Goal: Use online tool/utility: Utilize a website feature to perform a specific function

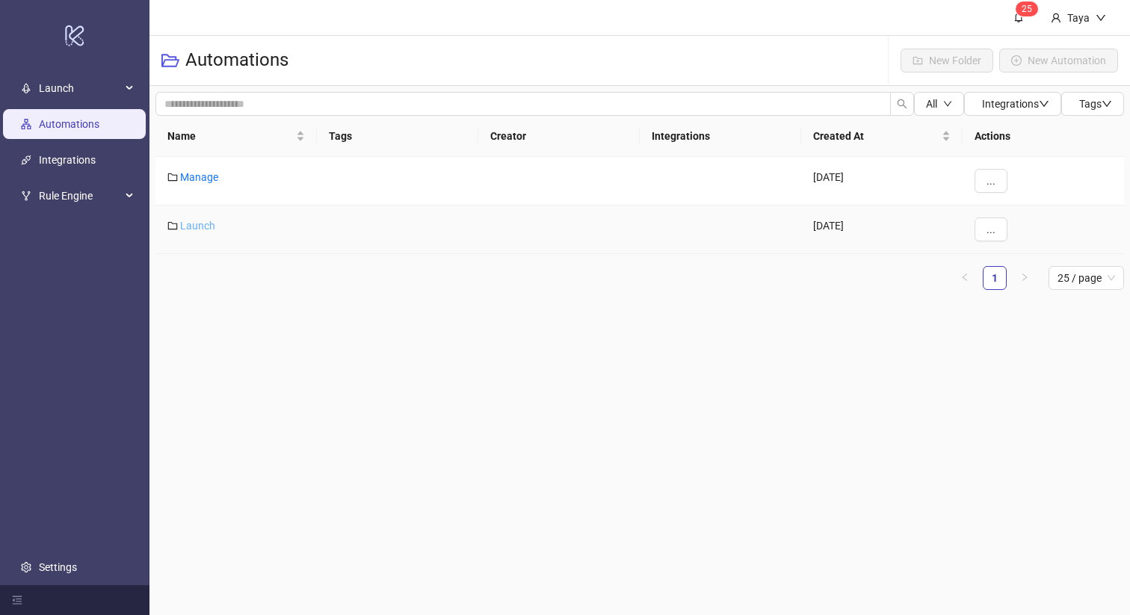
click at [198, 224] on link "Launch" at bounding box center [197, 226] width 35 height 12
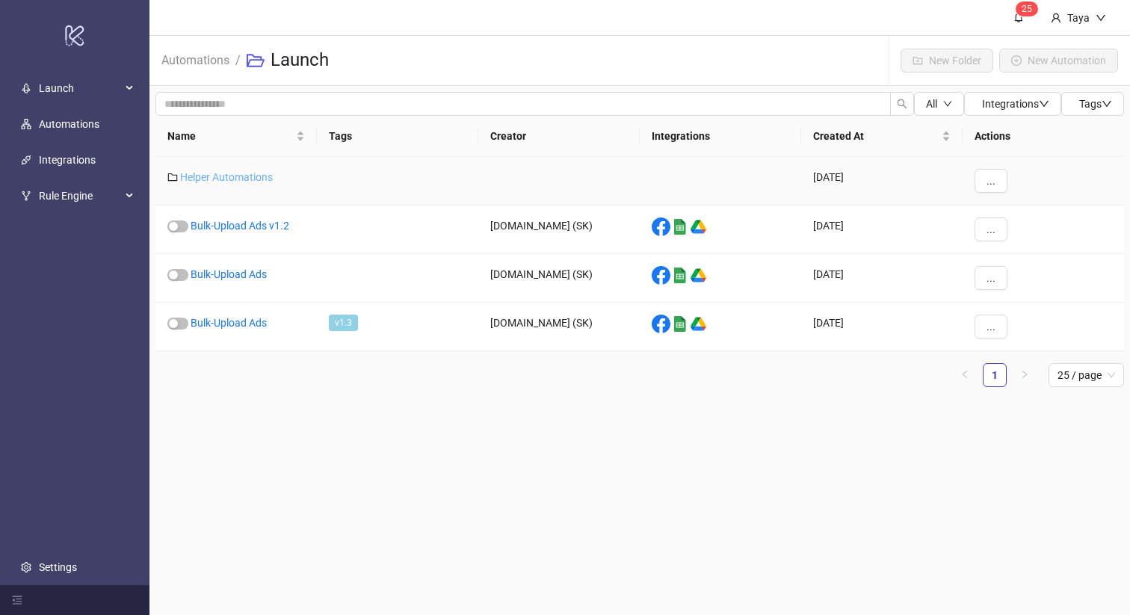
click at [258, 171] on link "Helper Automations" at bounding box center [226, 177] width 93 height 12
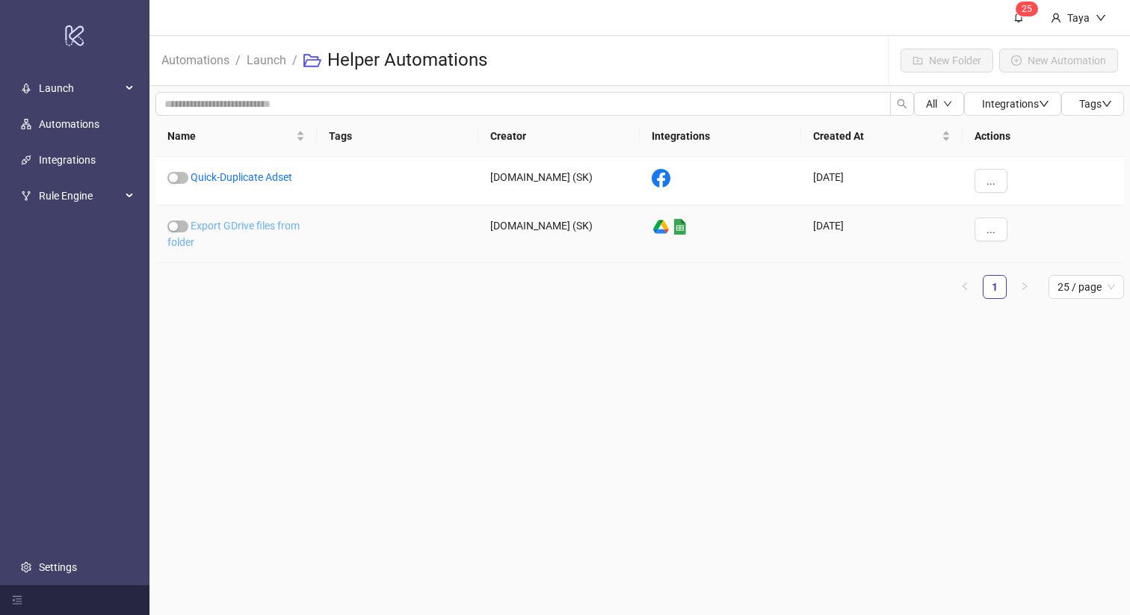
click at [264, 228] on link "Export GDrive files from folder" at bounding box center [233, 234] width 132 height 28
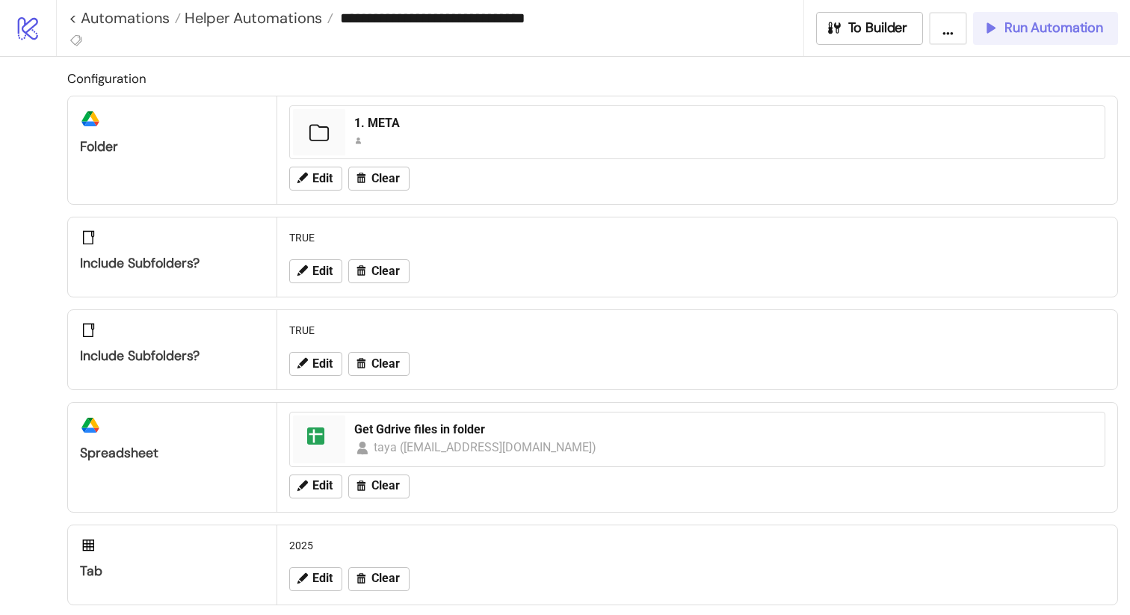
click at [1000, 34] on div "Run Automation" at bounding box center [1042, 27] width 121 height 17
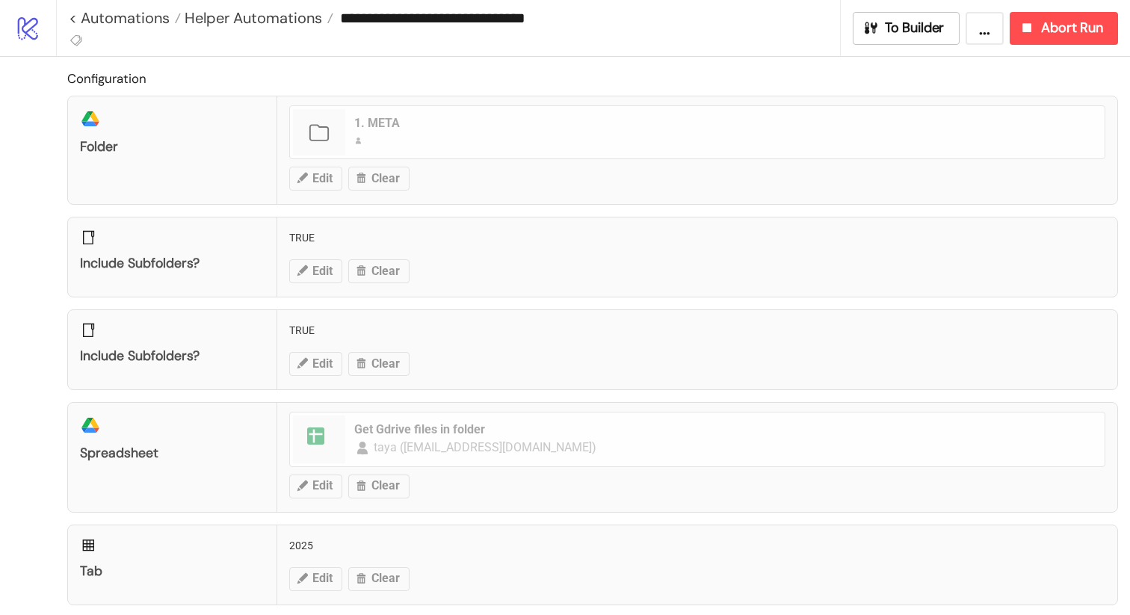
scroll to position [1, 0]
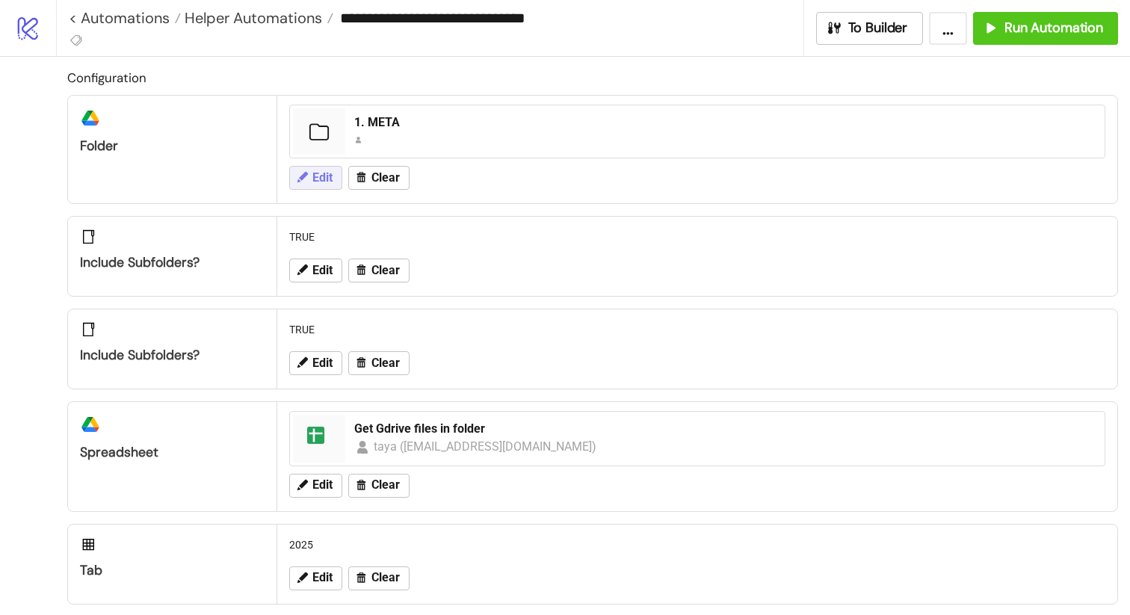
click at [312, 182] on span "Edit" at bounding box center [322, 177] width 20 height 13
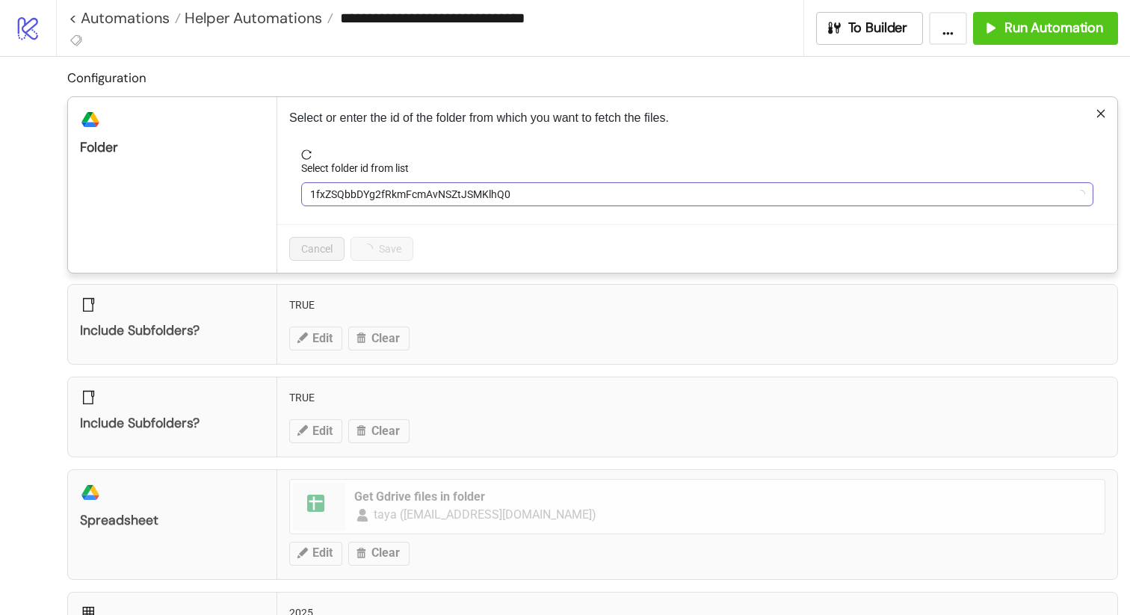
click at [484, 200] on span "1fxZSQbbDYg2fRkmFcmAvNSZtJSMKlhQ0" at bounding box center [697, 194] width 774 height 22
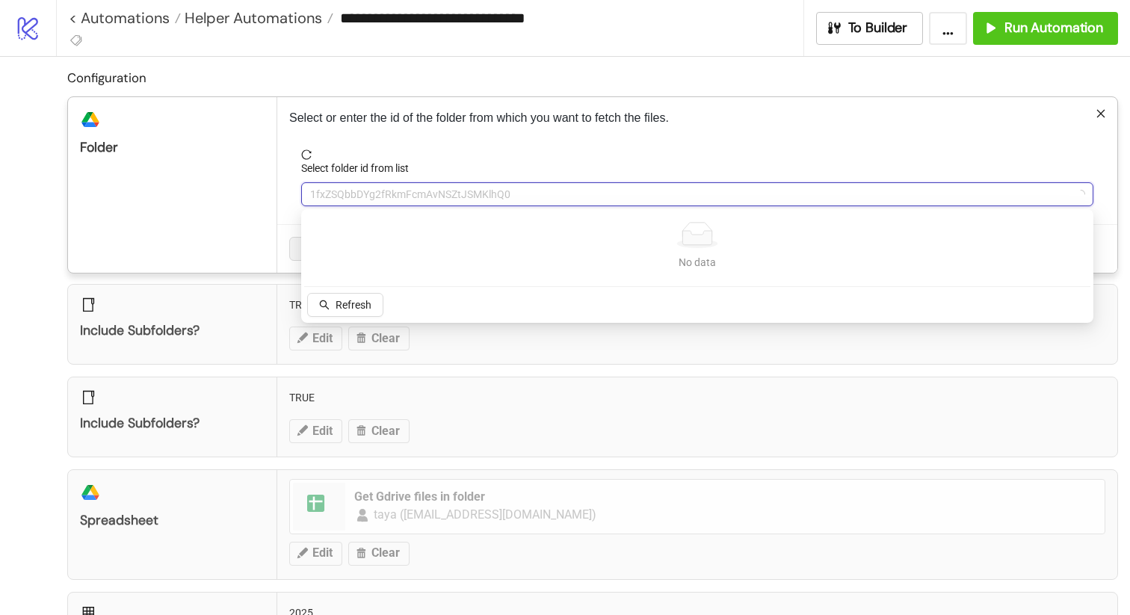
type input "*"
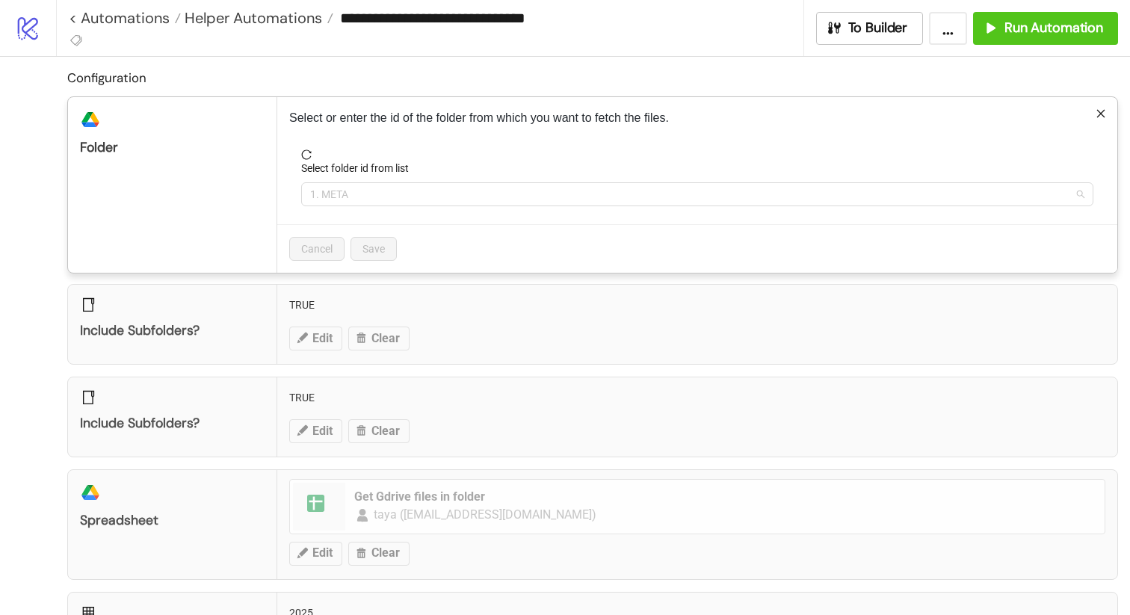
click at [484, 200] on span "1. META" at bounding box center [697, 194] width 774 height 22
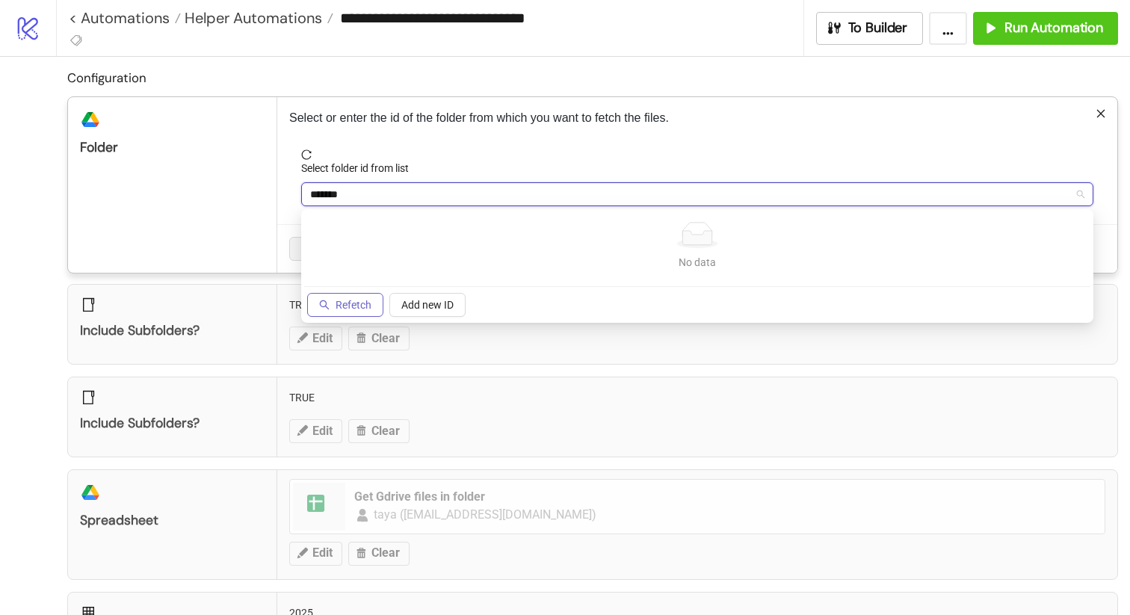
type input "*******"
click at [361, 309] on span "Refetch" at bounding box center [353, 305] width 36 height 12
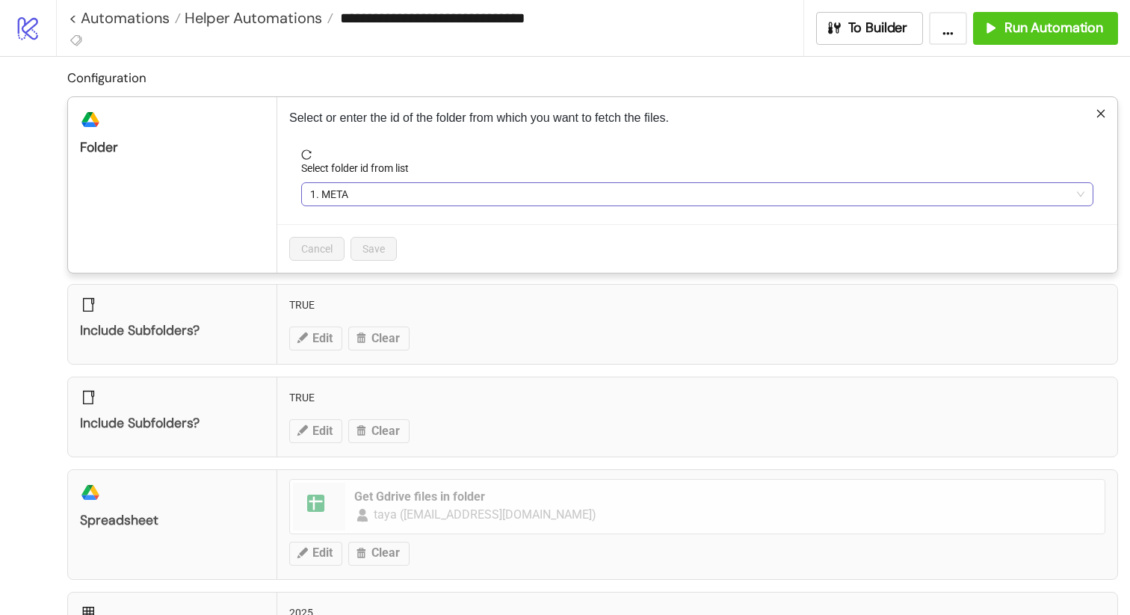
click at [368, 193] on span "1. META" at bounding box center [697, 194] width 774 height 22
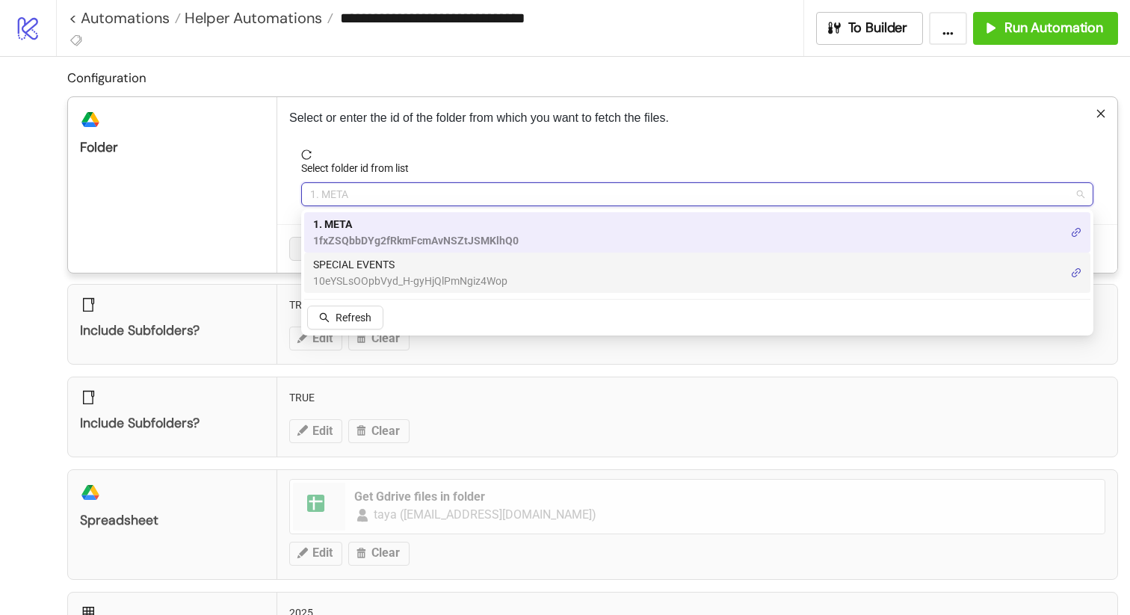
click at [401, 273] on span "10eYSLsOOpbVyd_H-gyHjQlPmNgiz4Wop" at bounding box center [410, 281] width 194 height 16
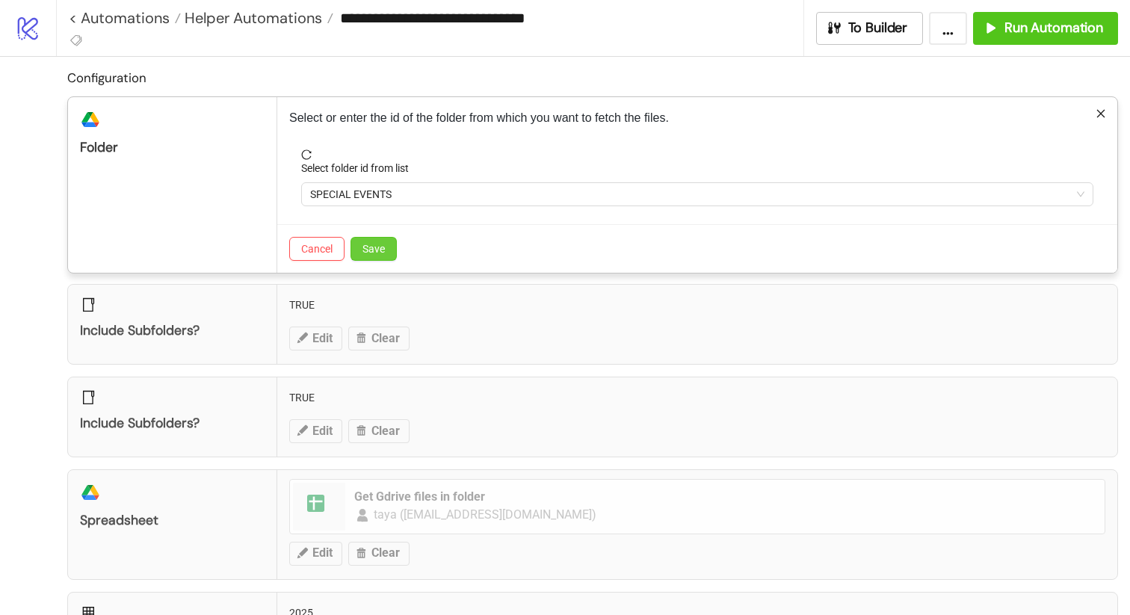
click at [372, 246] on span "Save" at bounding box center [373, 249] width 22 height 12
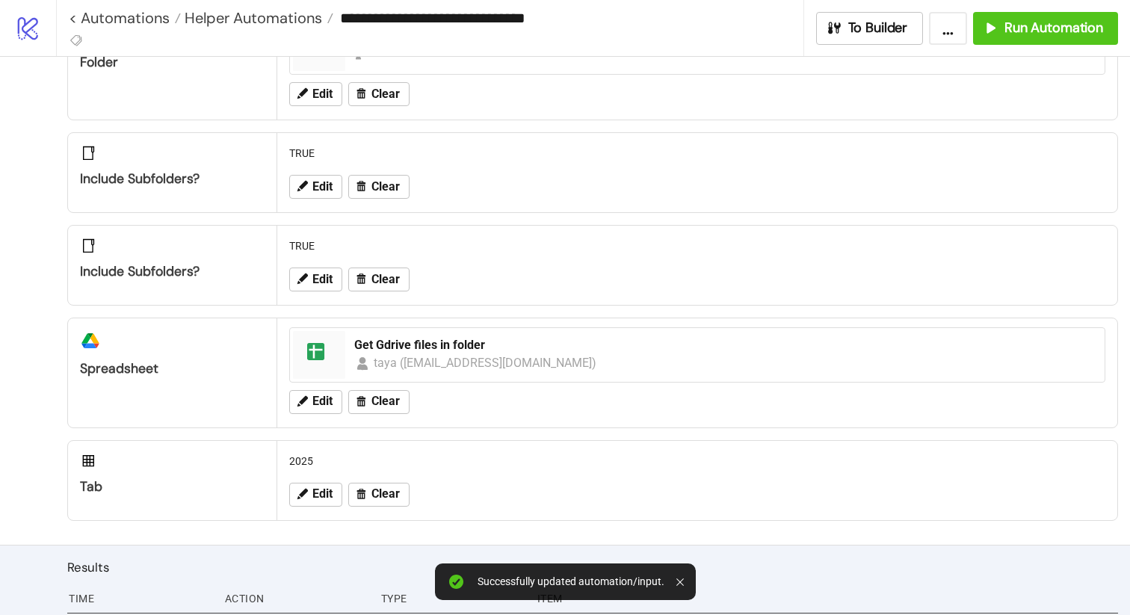
scroll to position [123, 0]
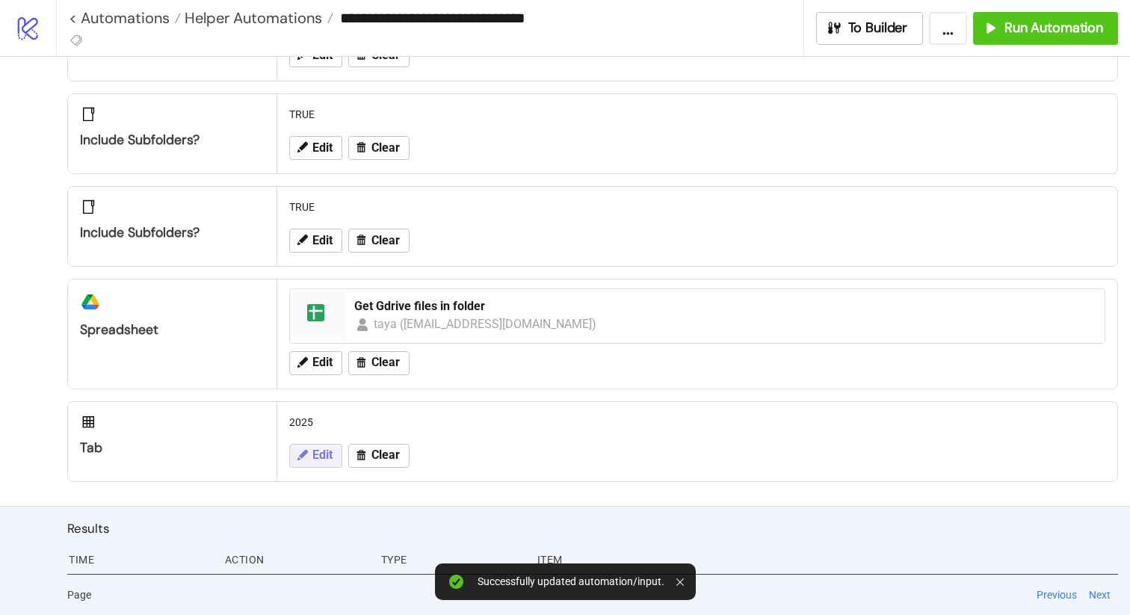
click at [314, 453] on span "Edit" at bounding box center [322, 454] width 20 height 13
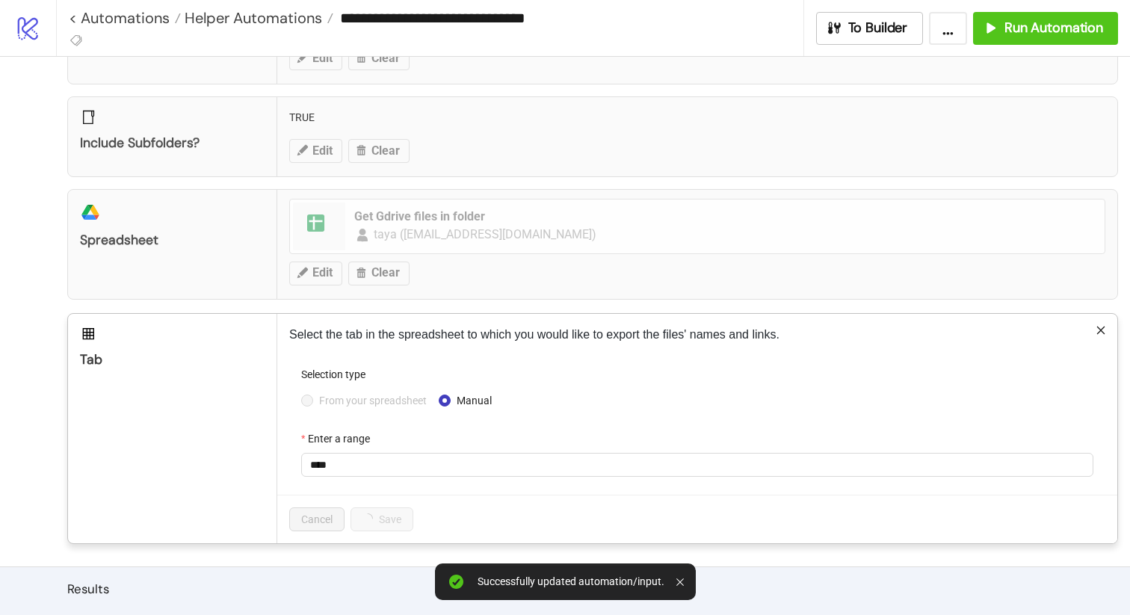
scroll to position [273, 0]
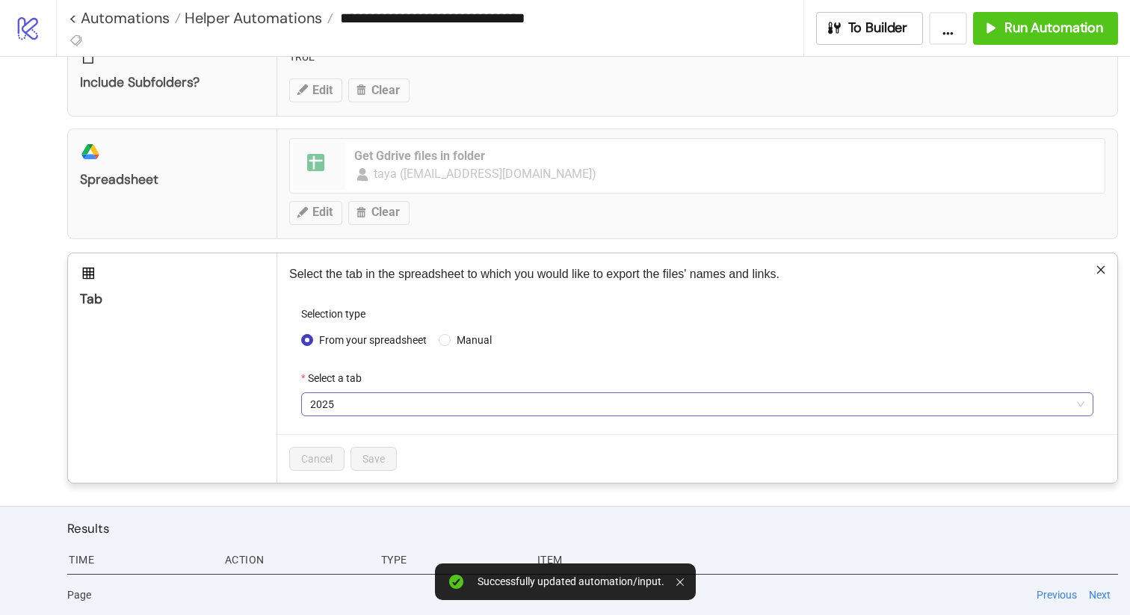
click at [393, 409] on span "2025" at bounding box center [697, 404] width 774 height 22
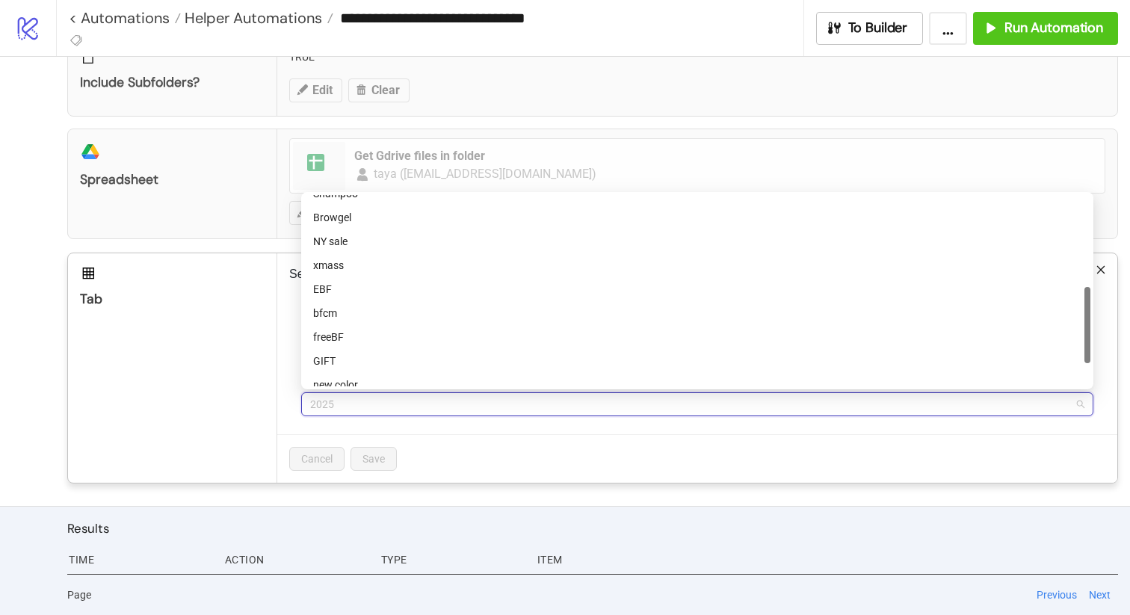
scroll to position [287, 0]
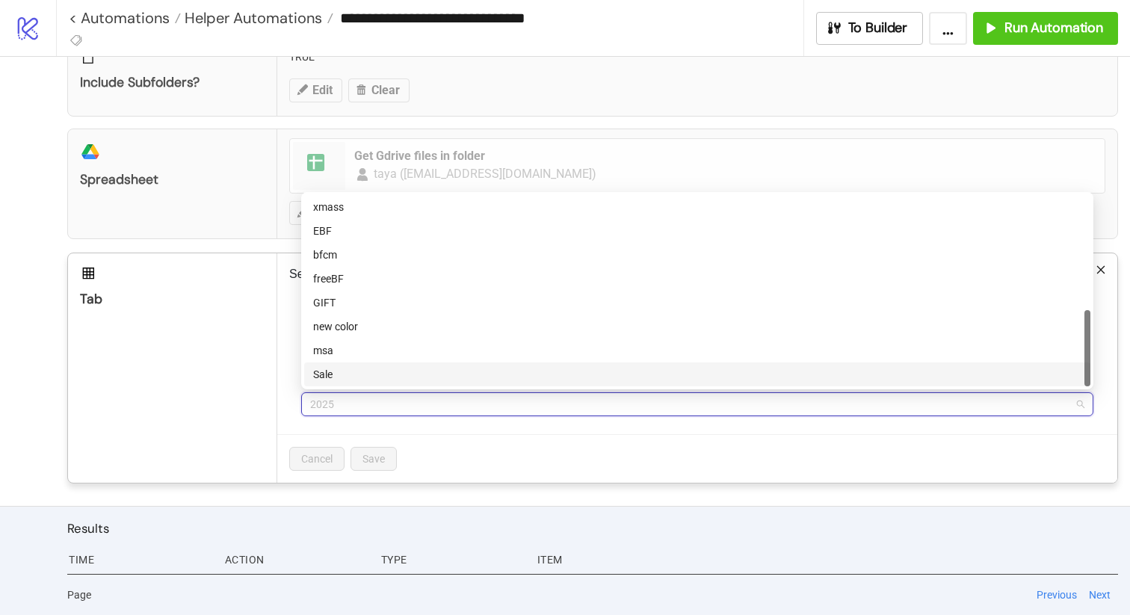
click at [400, 372] on div "Sale" at bounding box center [697, 374] width 768 height 16
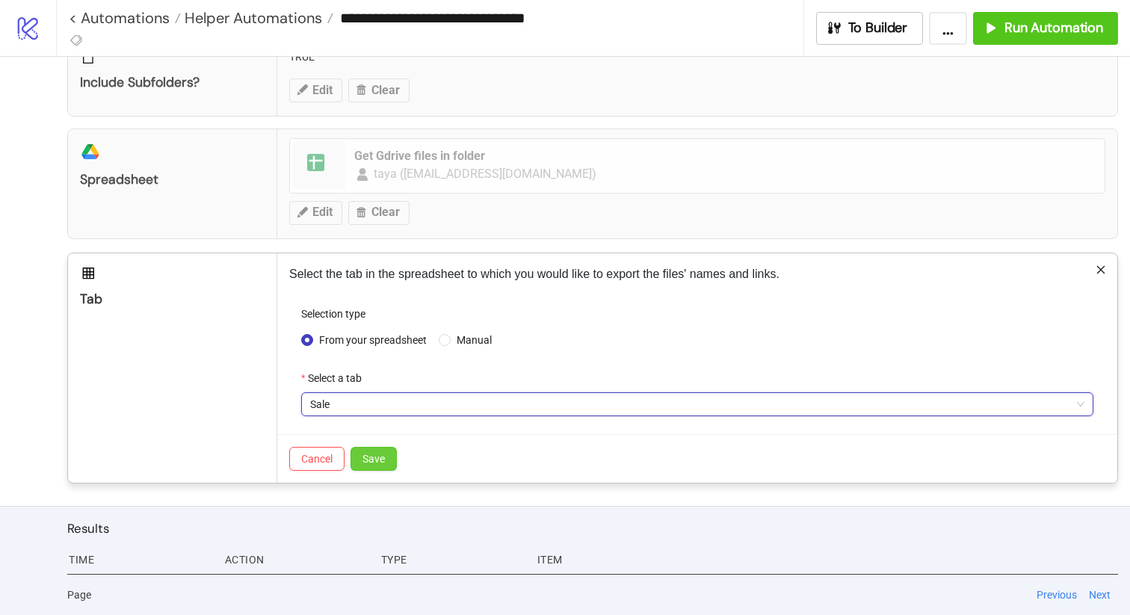
drag, startPoint x: 380, startPoint y: 464, endPoint x: 386, endPoint y: 455, distance: 10.4
click at [380, 464] on span "Save" at bounding box center [373, 459] width 22 height 12
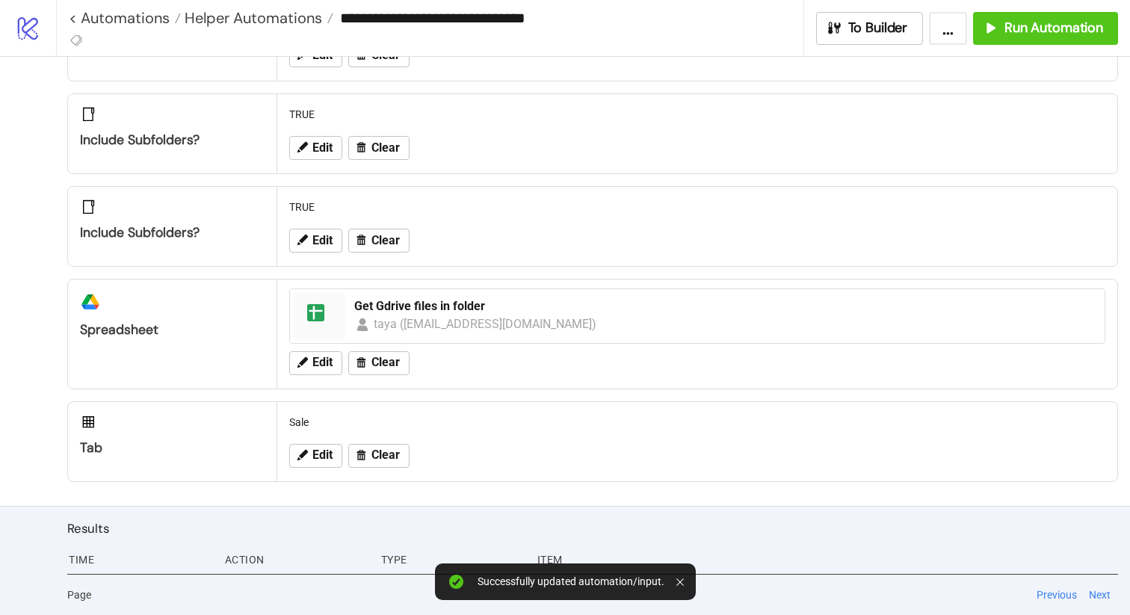
scroll to position [123, 0]
click at [1043, 31] on span "Run Automation" at bounding box center [1053, 27] width 99 height 17
